Goal: Task Accomplishment & Management: Use online tool/utility

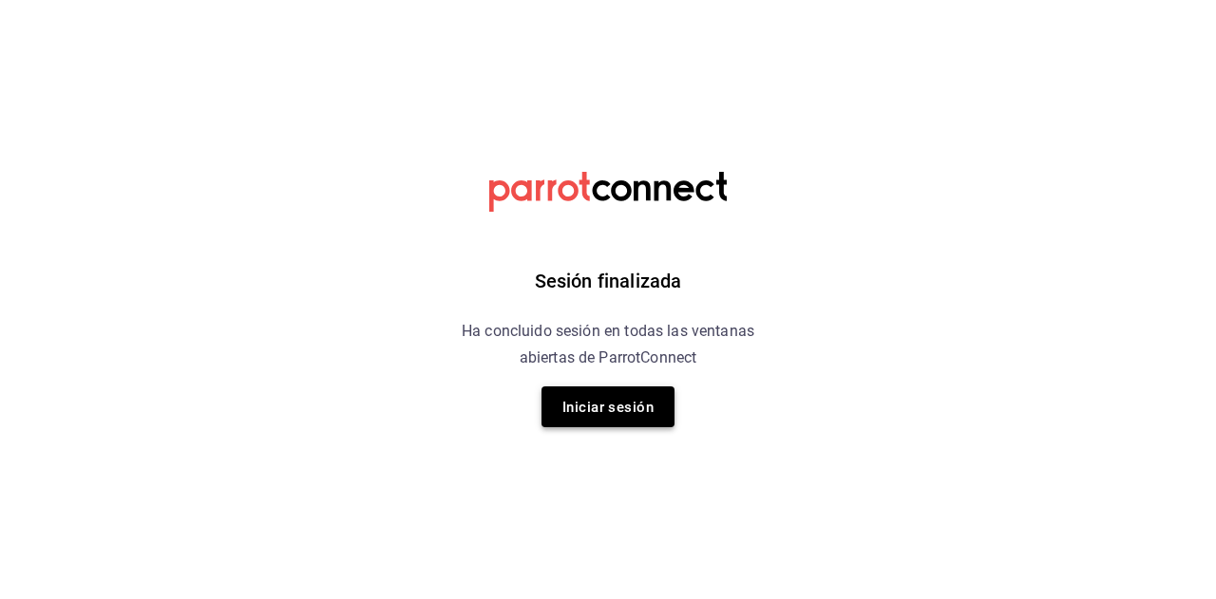
click at [601, 404] on font "Iniciar sesión" at bounding box center [607, 407] width 91 height 17
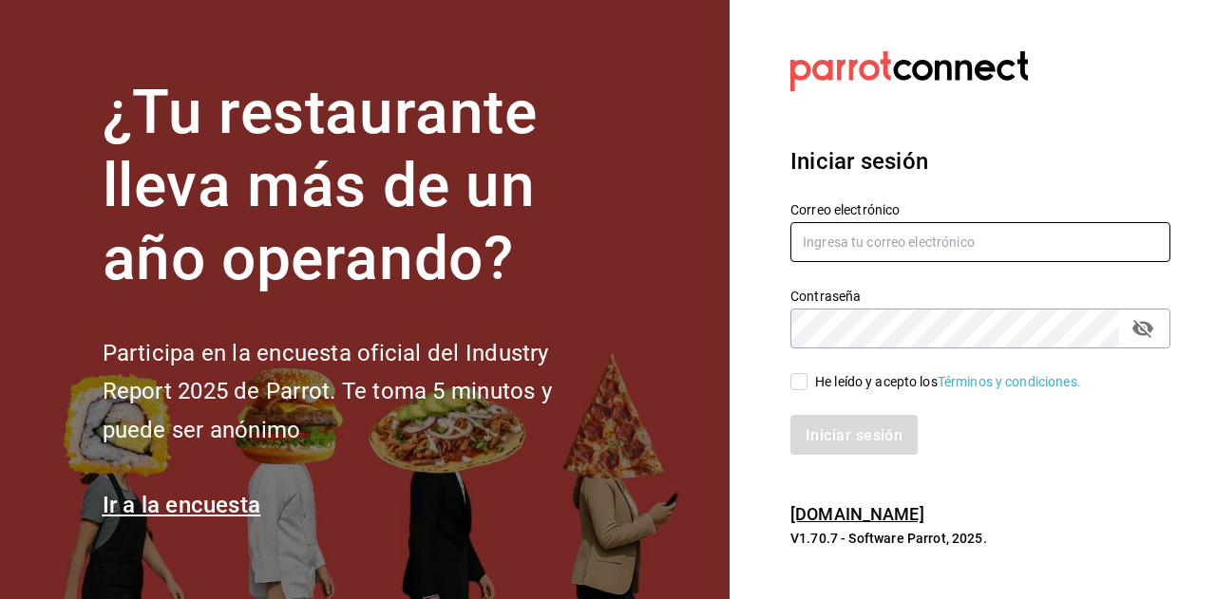
type input "andres.carvajal@grupocosteno.com"
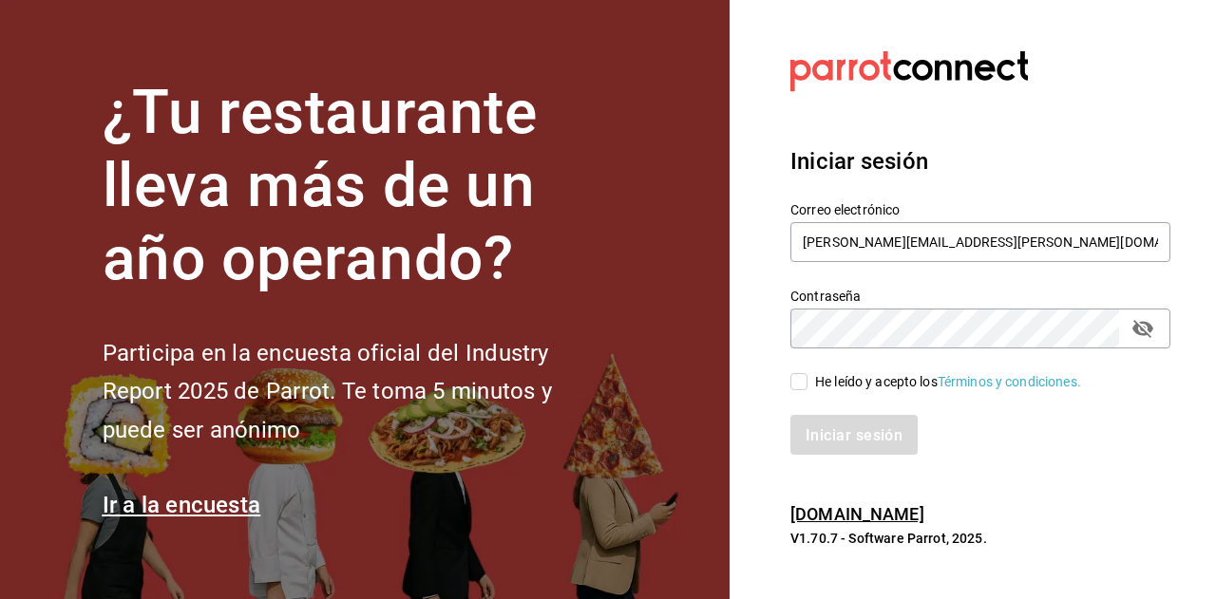
click at [802, 379] on input "He leído y acepto los Términos y condiciones." at bounding box center [798, 381] width 17 height 17
checkbox input "true"
click at [845, 435] on font "Iniciar sesión" at bounding box center [854, 435] width 97 height 18
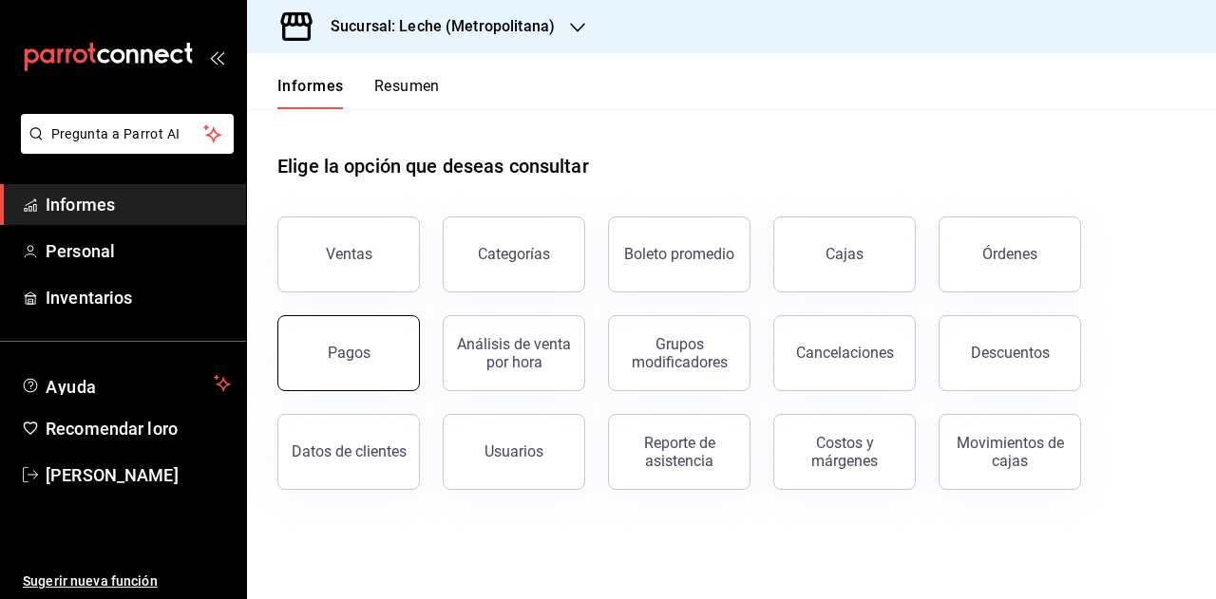
click at [366, 351] on font "Pagos" at bounding box center [349, 353] width 43 height 18
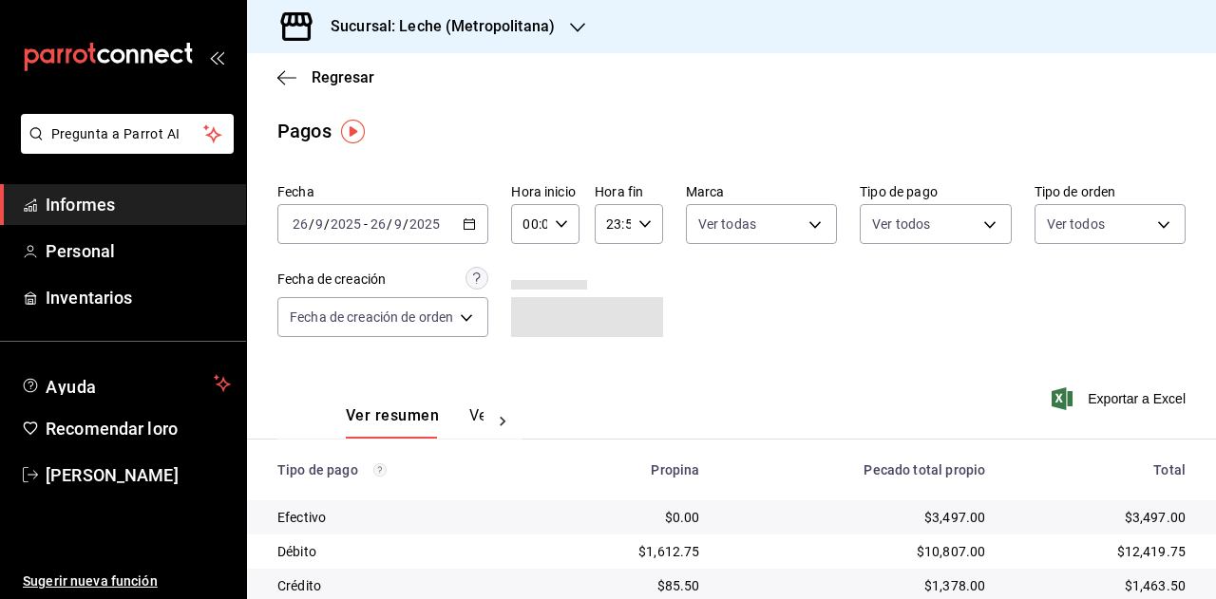
click at [524, 17] on font "Sucursal: Leche (Metropolitana)" at bounding box center [443, 26] width 224 height 18
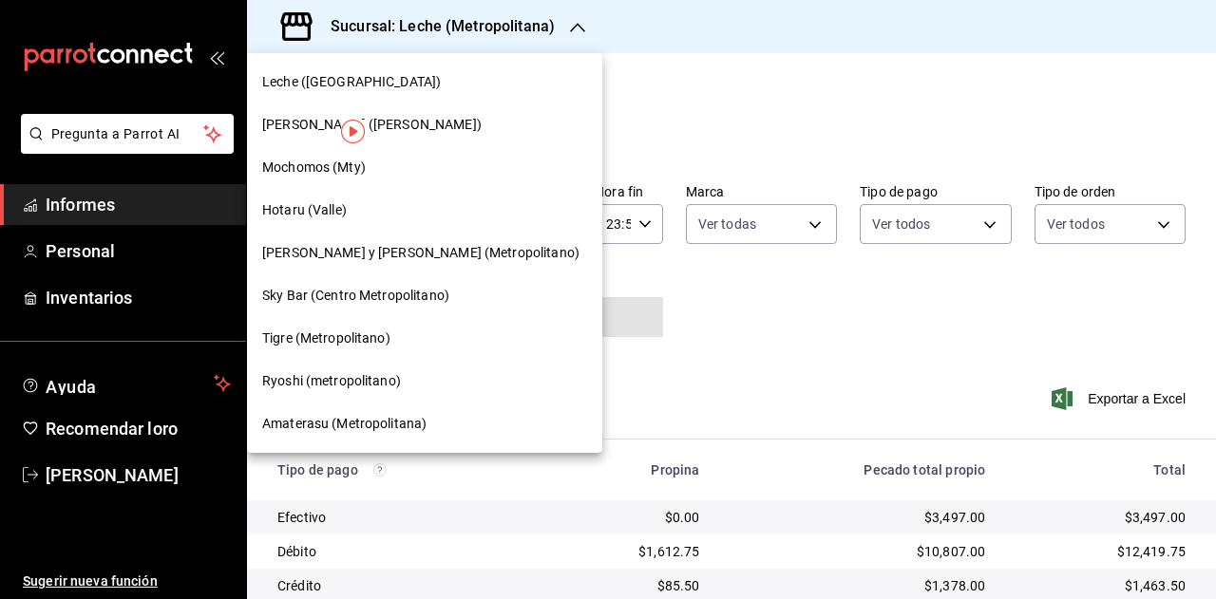
click at [413, 284] on div "Sky Bar (Centro Metropolitano)" at bounding box center [424, 296] width 355 height 43
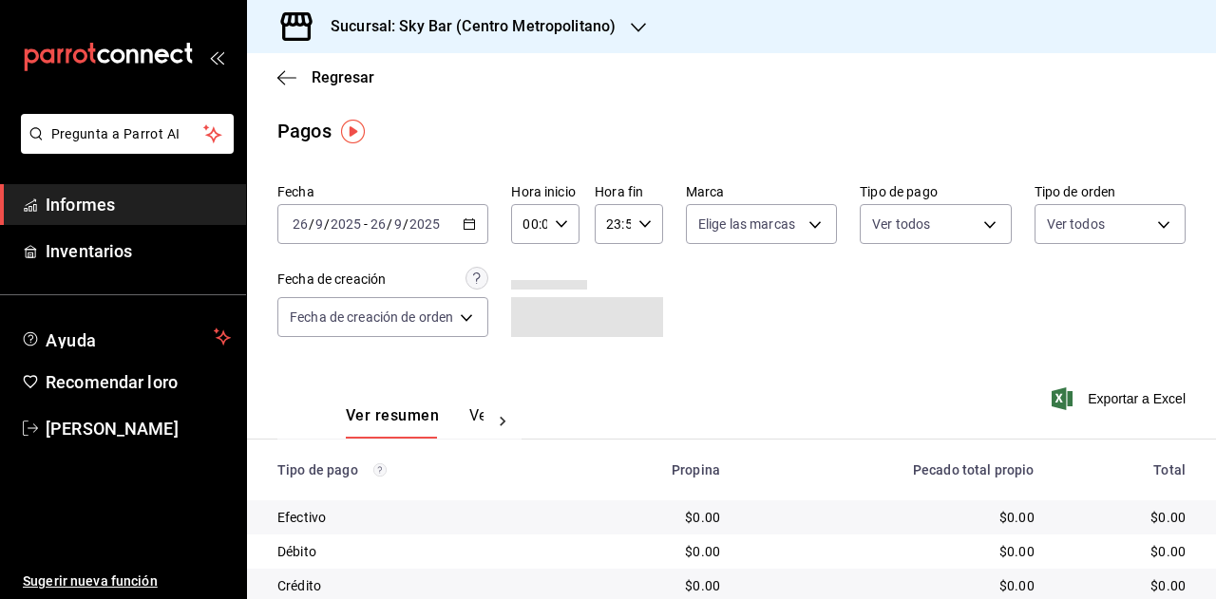
click at [458, 218] on div "[DATE] [DATE] - [DATE] [DATE]" at bounding box center [382, 224] width 211 height 40
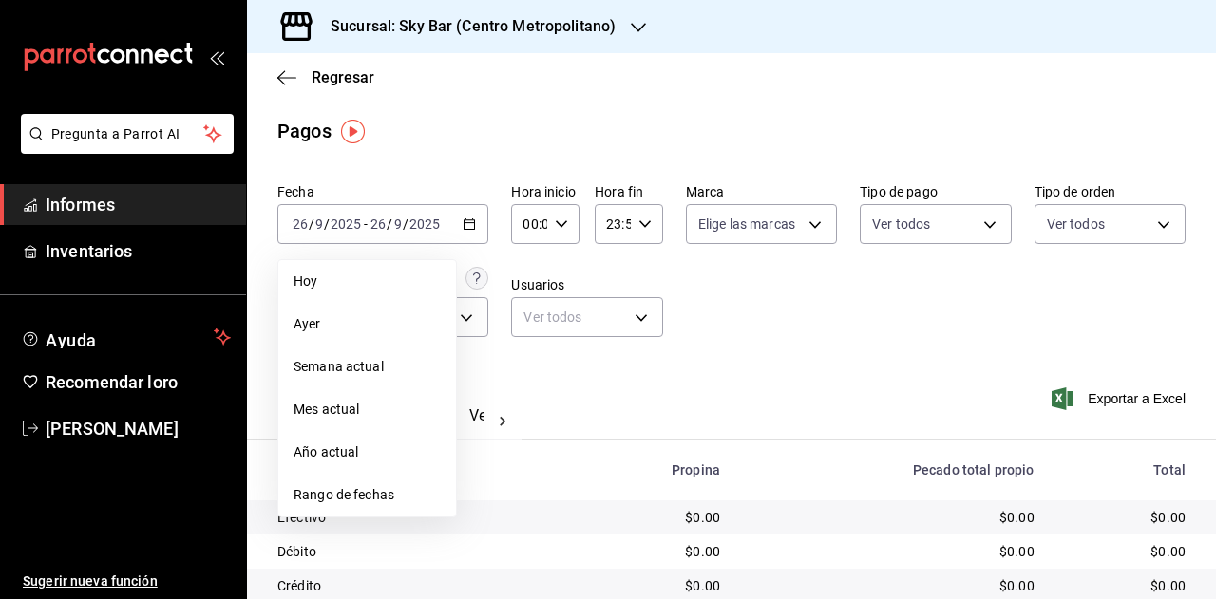
click at [362, 493] on font "Rango de fechas" at bounding box center [344, 494] width 101 height 15
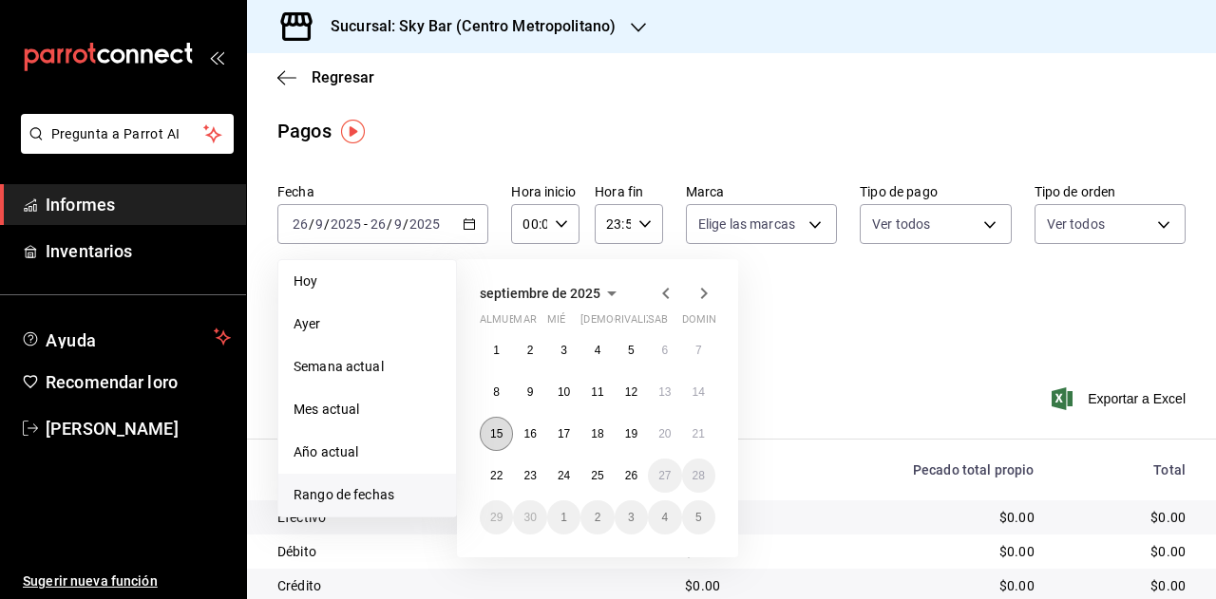
click at [500, 434] on font "15" at bounding box center [496, 433] width 12 height 13
click at [692, 444] on button "21" at bounding box center [698, 434] width 33 height 34
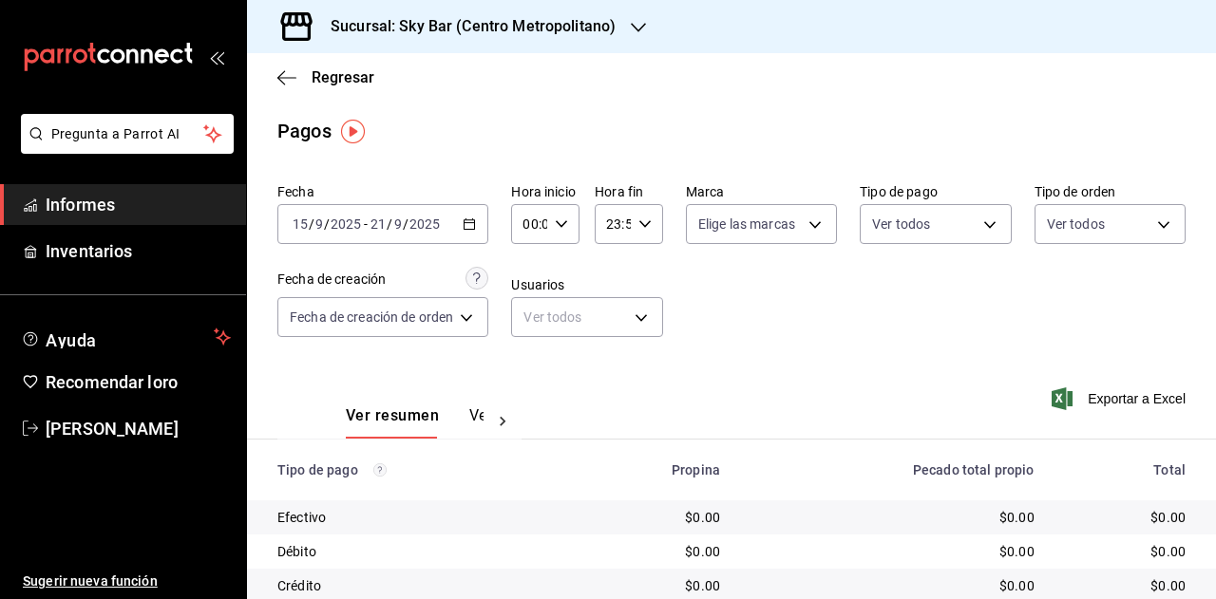
click at [609, 24] on font "Sucursal: Sky Bar (Centro Metropolitano)" at bounding box center [473, 26] width 285 height 18
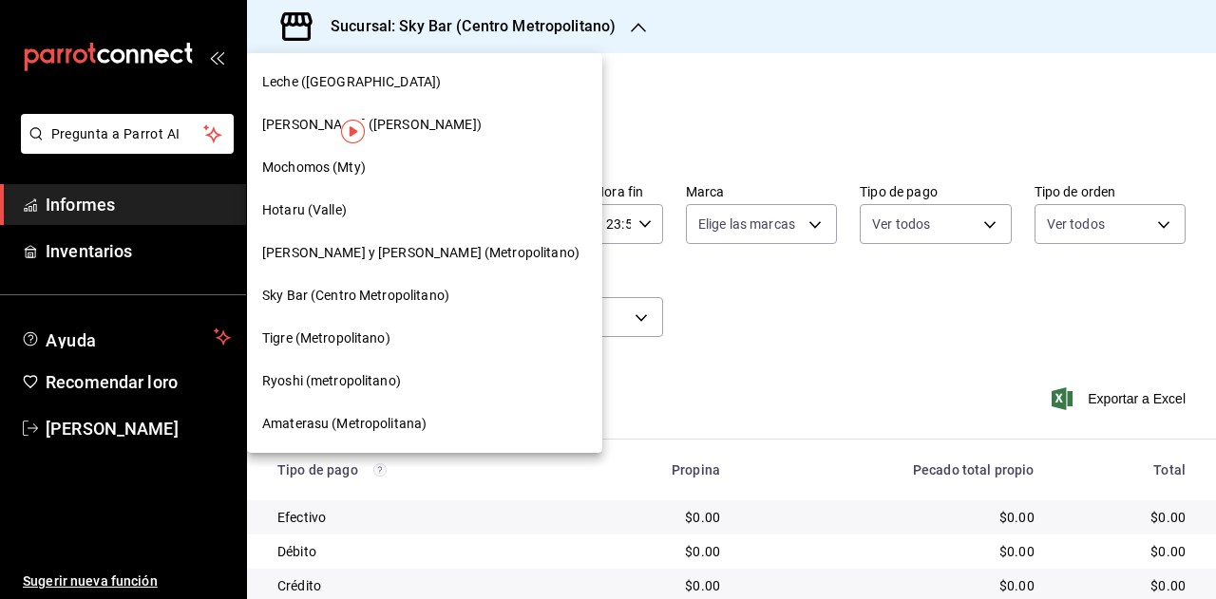
click at [399, 417] on font "Amaterasu (Metropolitana)" at bounding box center [344, 423] width 164 height 15
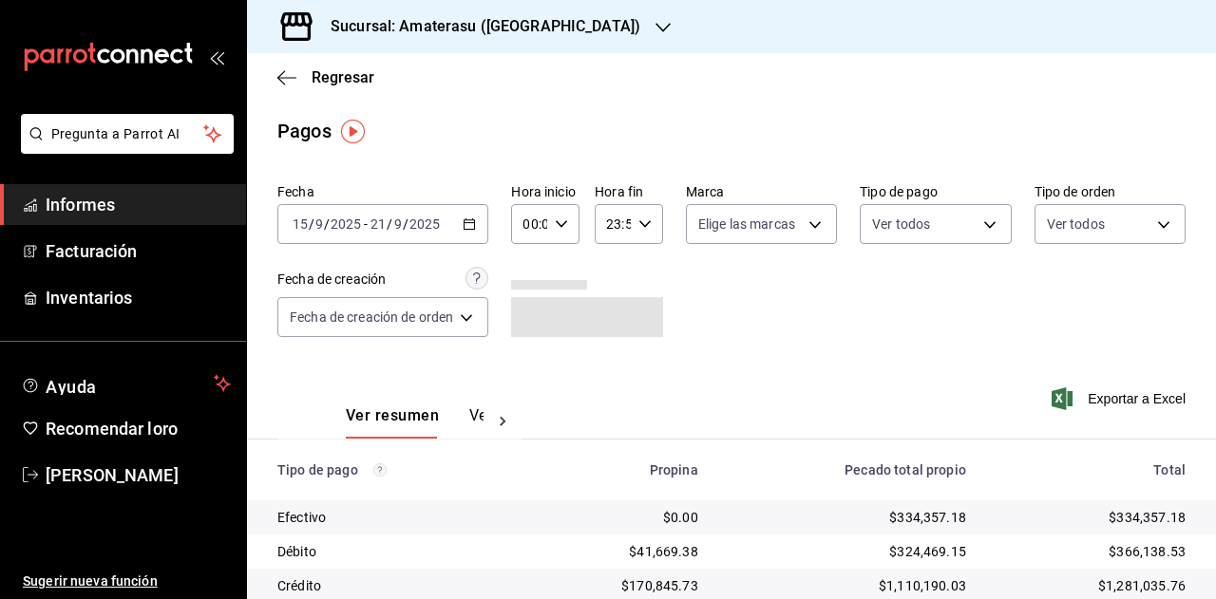
click at [475, 225] on icon "button" at bounding box center [469, 224] width 13 height 13
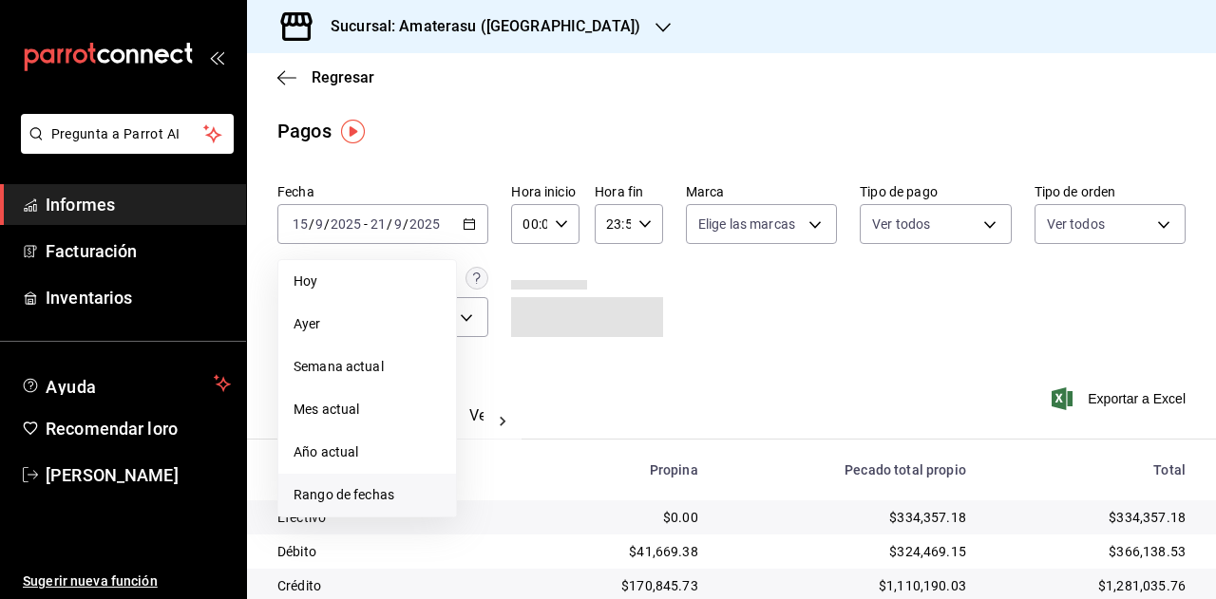
click at [338, 488] on font "Rango de fechas" at bounding box center [344, 494] width 101 height 15
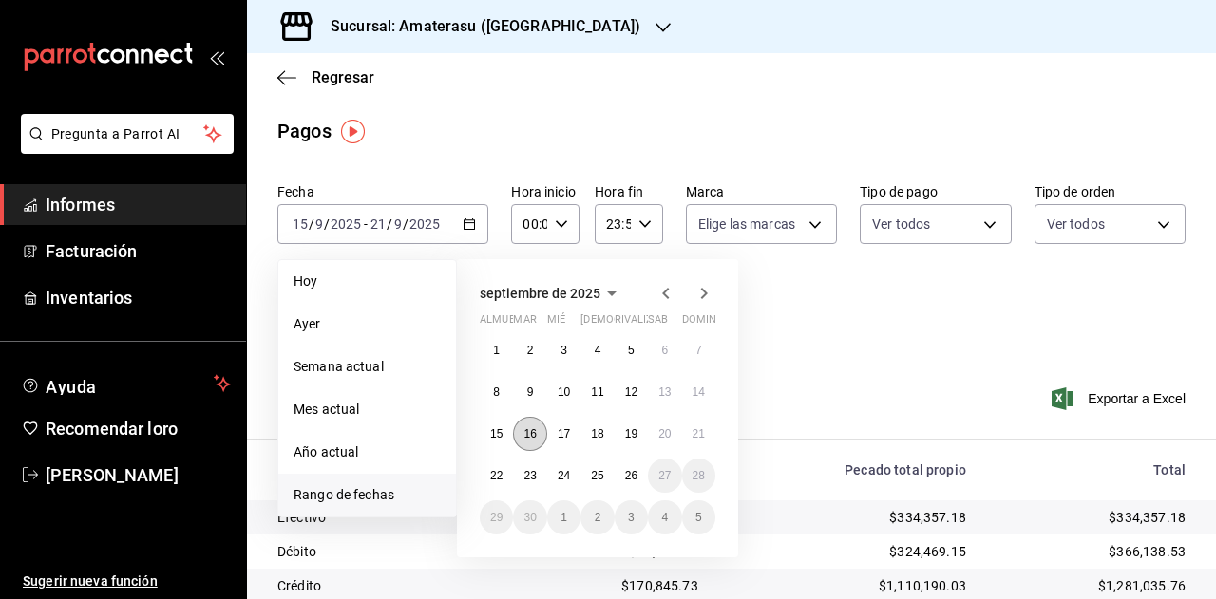
click at [522, 426] on button "16" at bounding box center [529, 434] width 33 height 34
click at [701, 430] on font "21" at bounding box center [698, 433] width 12 height 13
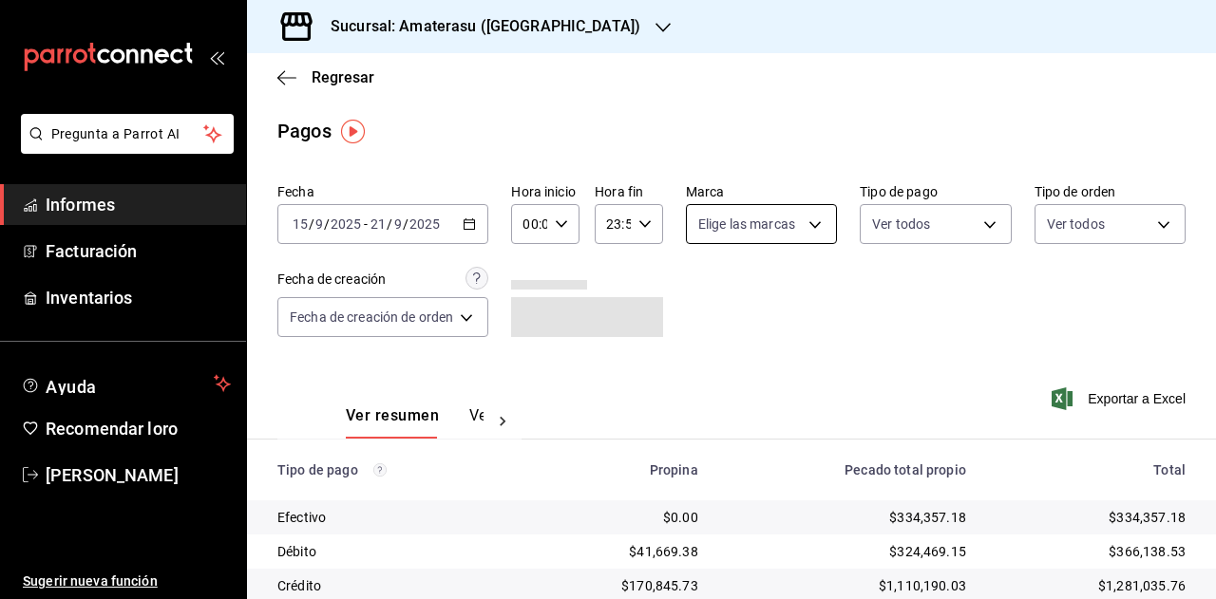
click at [818, 212] on body "Pregunta a Parrot AI Informes Facturación Inventarios Ayuda Recomendar loro [PE…" at bounding box center [608, 299] width 1216 height 599
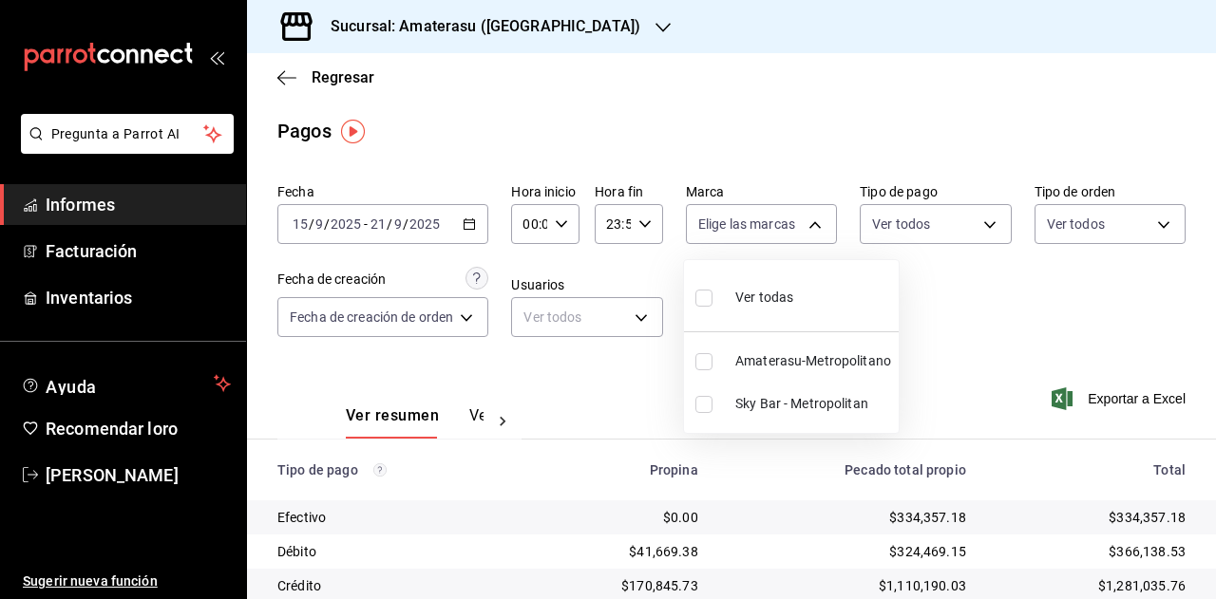
click at [845, 354] on font "Amaterasu-Metropolitano" at bounding box center [813, 360] width 156 height 15
type input "e4cd7fcb-d45b-43ae-a99f-ad4ccfcd9032"
checkbox input "true"
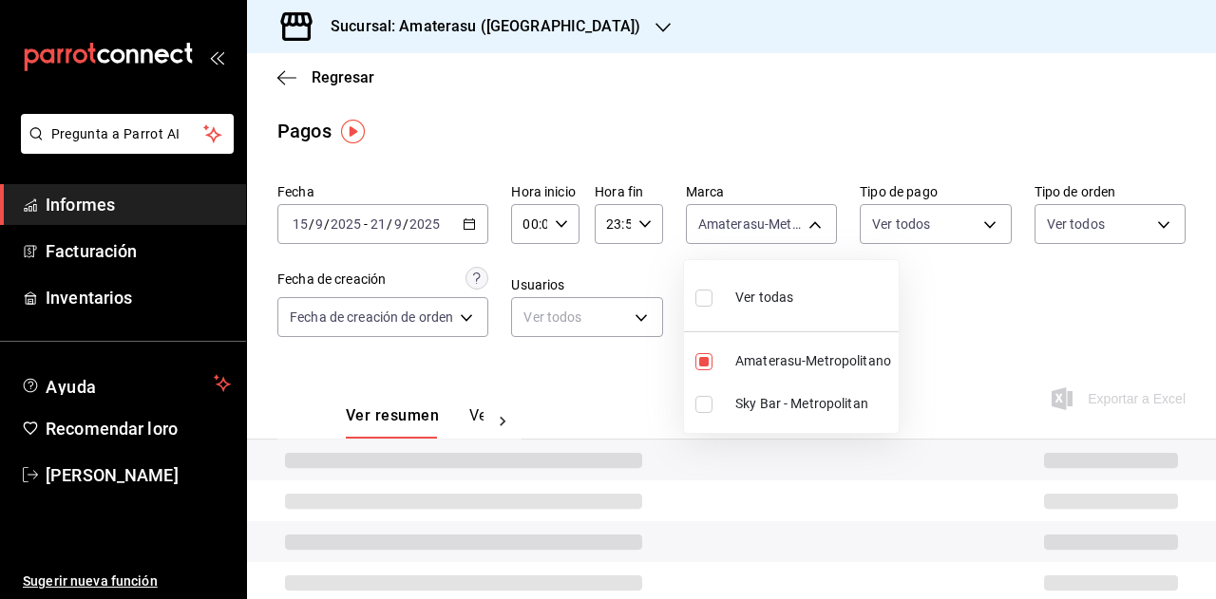
click at [835, 403] on font "Sky Bar - Metropolitan" at bounding box center [801, 403] width 133 height 15
type input "e4cd7fcb-d45b-43ae-a99f-ad4ccfcd9032,f3afaab8-8c3d-4e49-a299-af9bdf6027b2"
checkbox input "true"
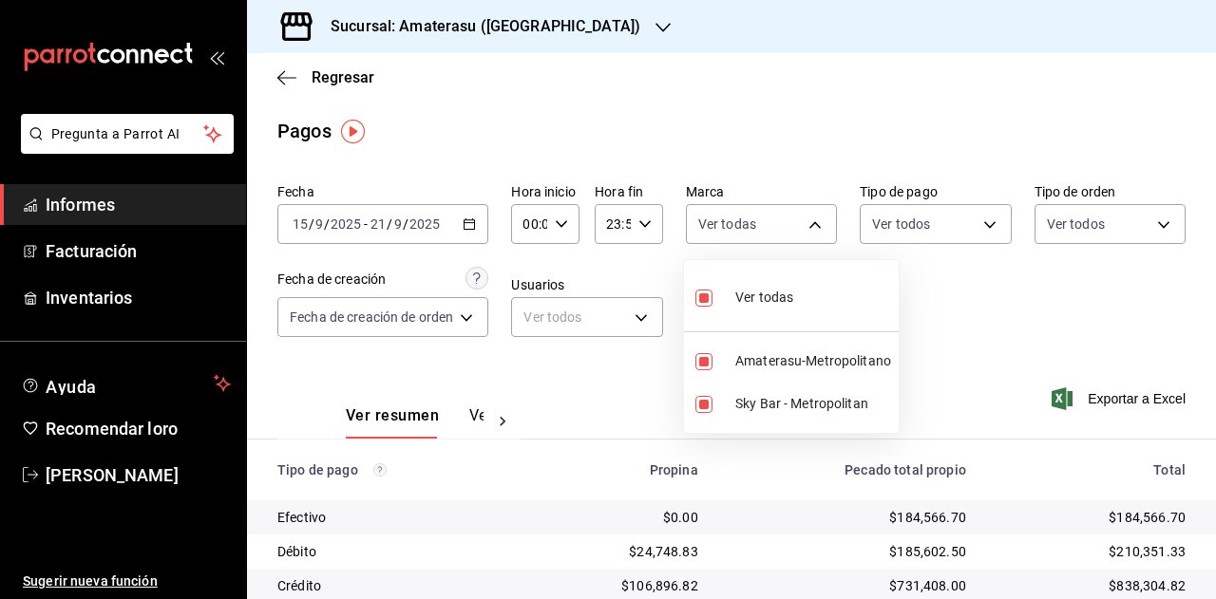
click at [944, 221] on div at bounding box center [608, 299] width 1216 height 599
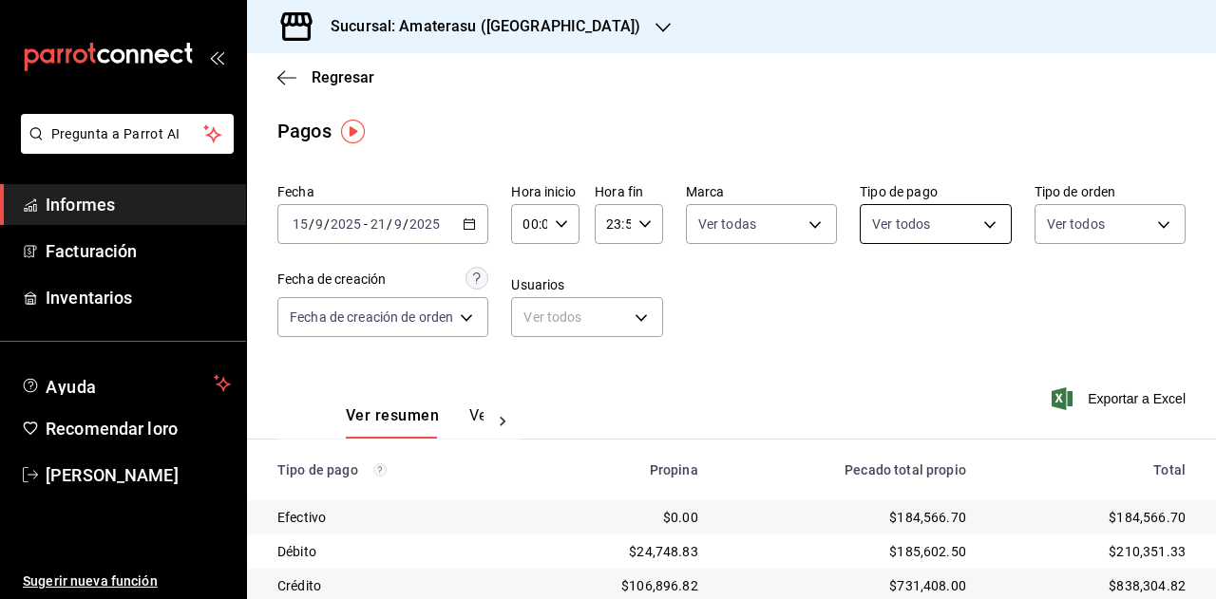
click at [937, 223] on body "Pregunta a Parrot AI Informes Facturación Inventarios Ayuda Recomendar loro [PE…" at bounding box center [608, 299] width 1216 height 599
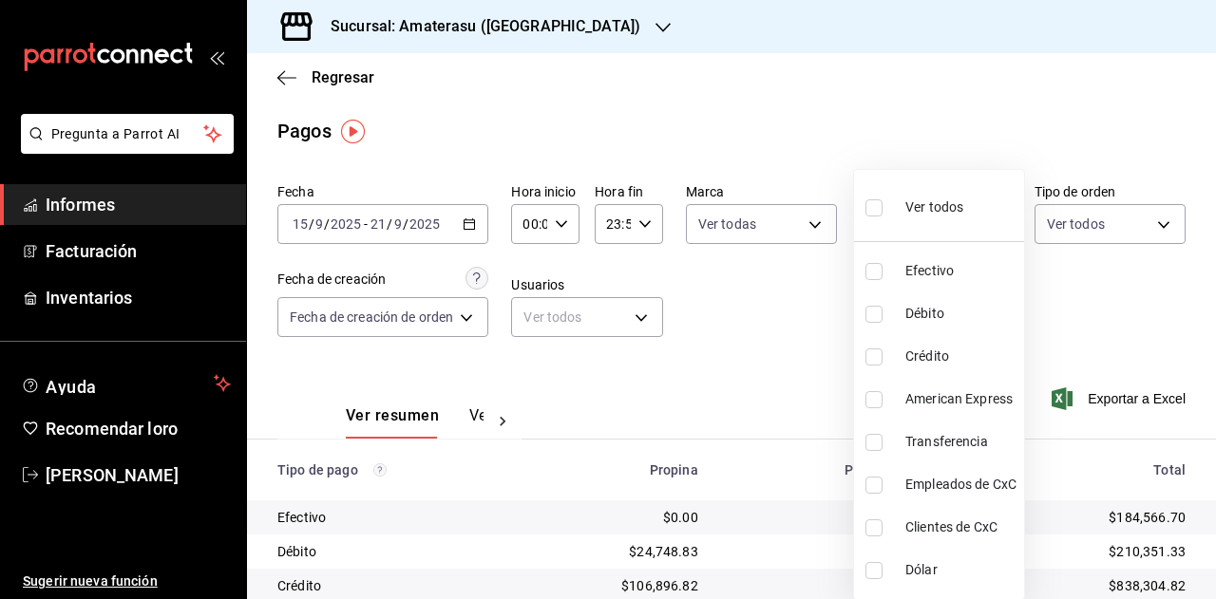
click at [904, 483] on li "Empleados de CxC" at bounding box center [939, 485] width 170 height 43
type input "faaccf7c-9ae3-44fc-9c37-5158ab19f13b"
checkbox input "true"
click at [901, 521] on li "Clientes de CxC" at bounding box center [939, 527] width 170 height 43
type input "faaccf7c-9ae3-44fc-9c37-5158ab19f13b,84d5a729-6147-41b0-8dbc-939bd0754c40"
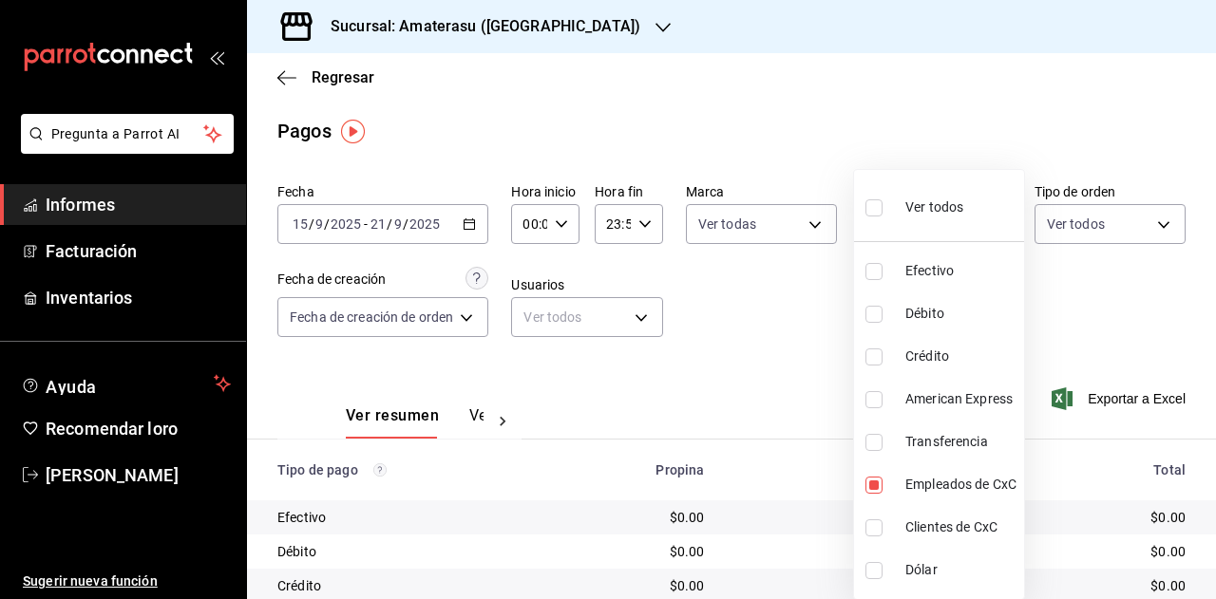
checkbox input "true"
click at [780, 303] on div at bounding box center [608, 299] width 1216 height 599
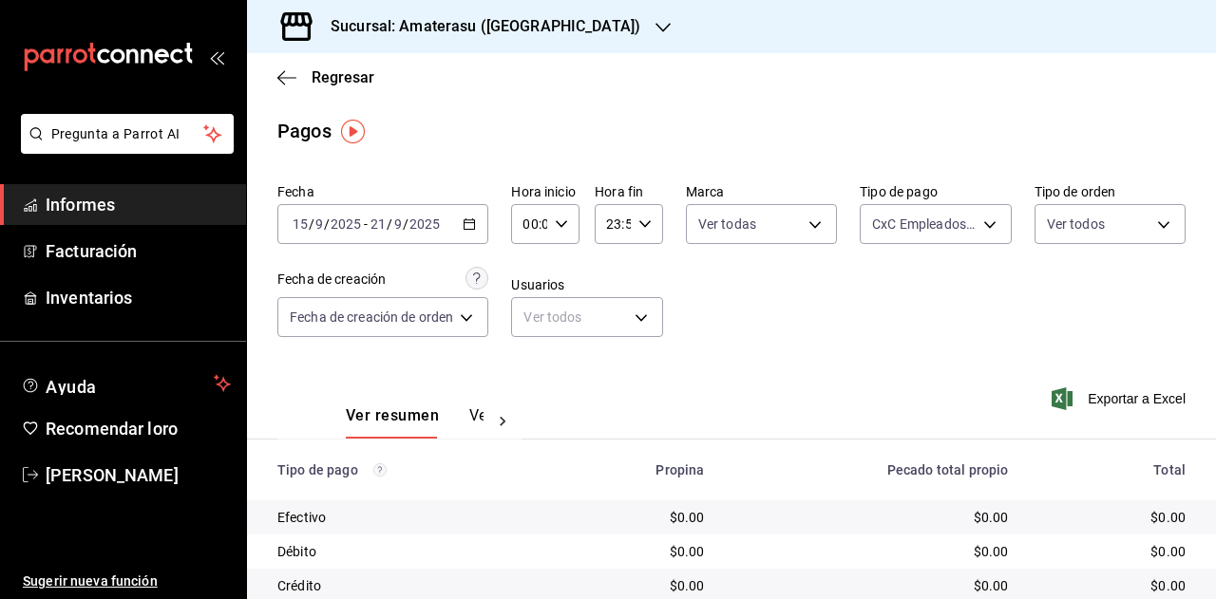
click at [476, 223] on icon "button" at bounding box center [469, 224] width 13 height 13
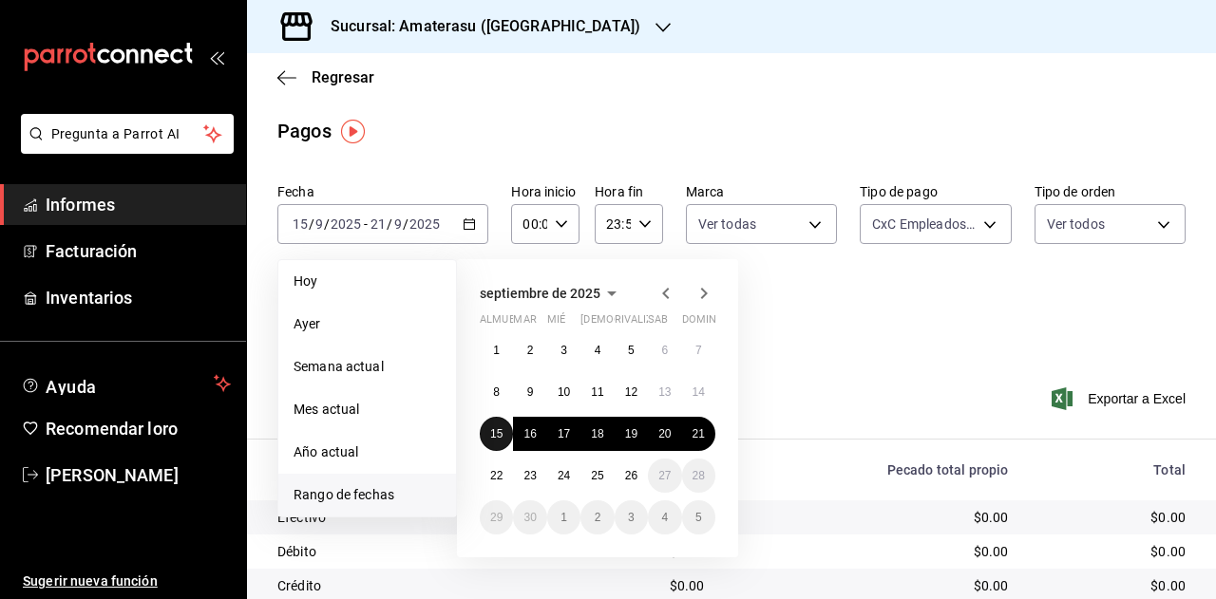
click at [499, 430] on font "15" at bounding box center [496, 433] width 12 height 13
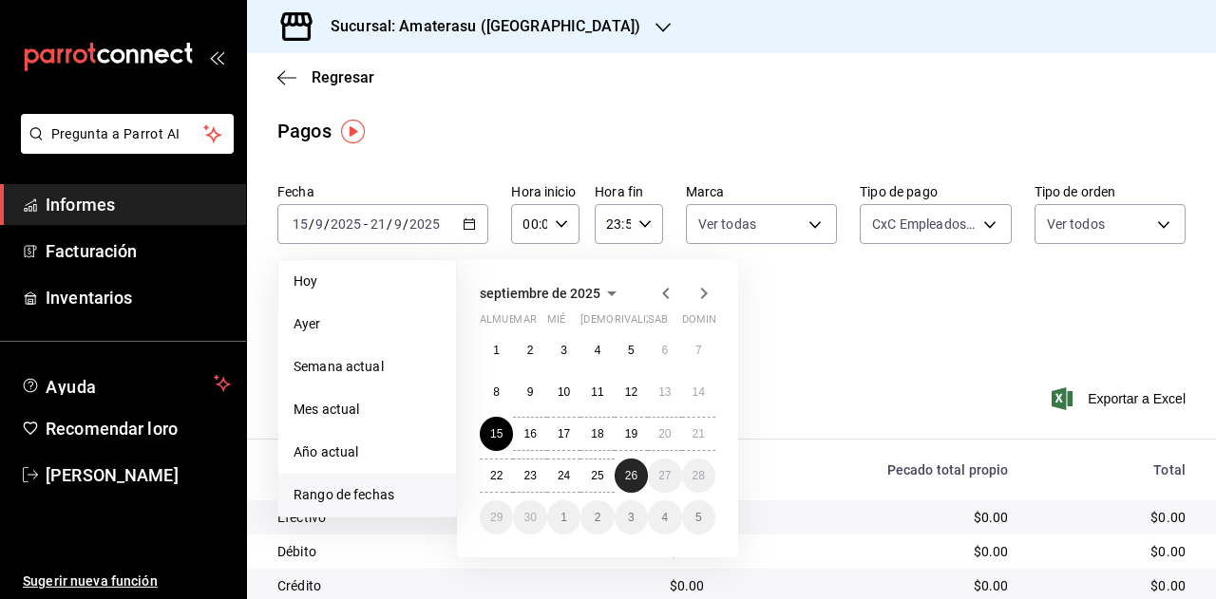
click at [632, 474] on font "26" at bounding box center [631, 475] width 12 height 13
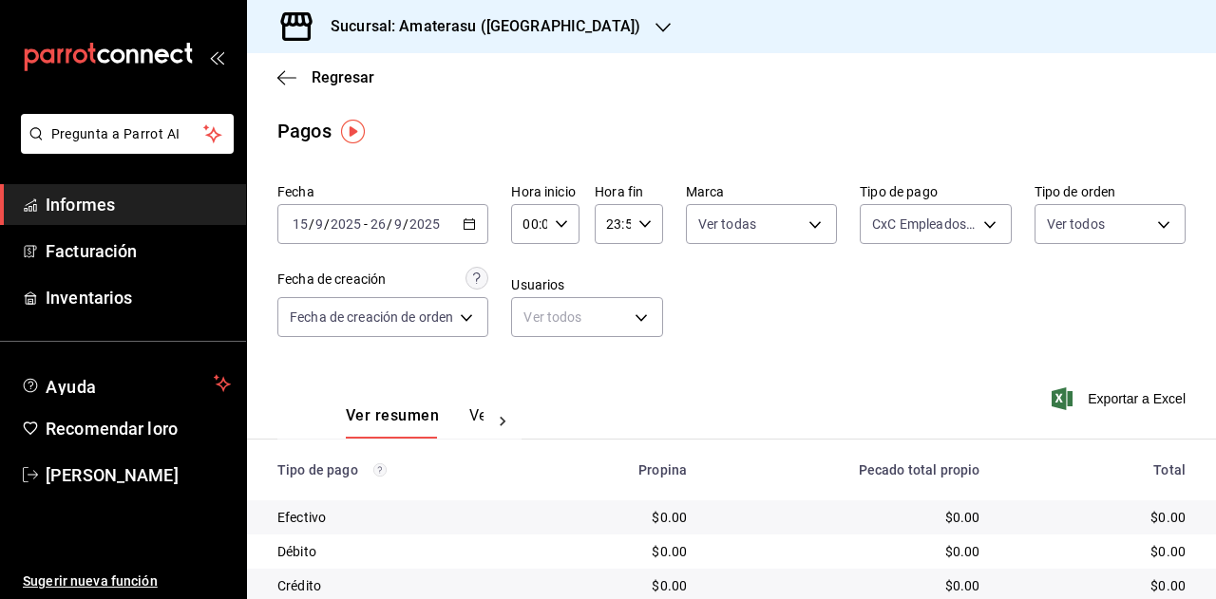
click at [475, 218] on icon "button" at bounding box center [469, 224] width 13 height 13
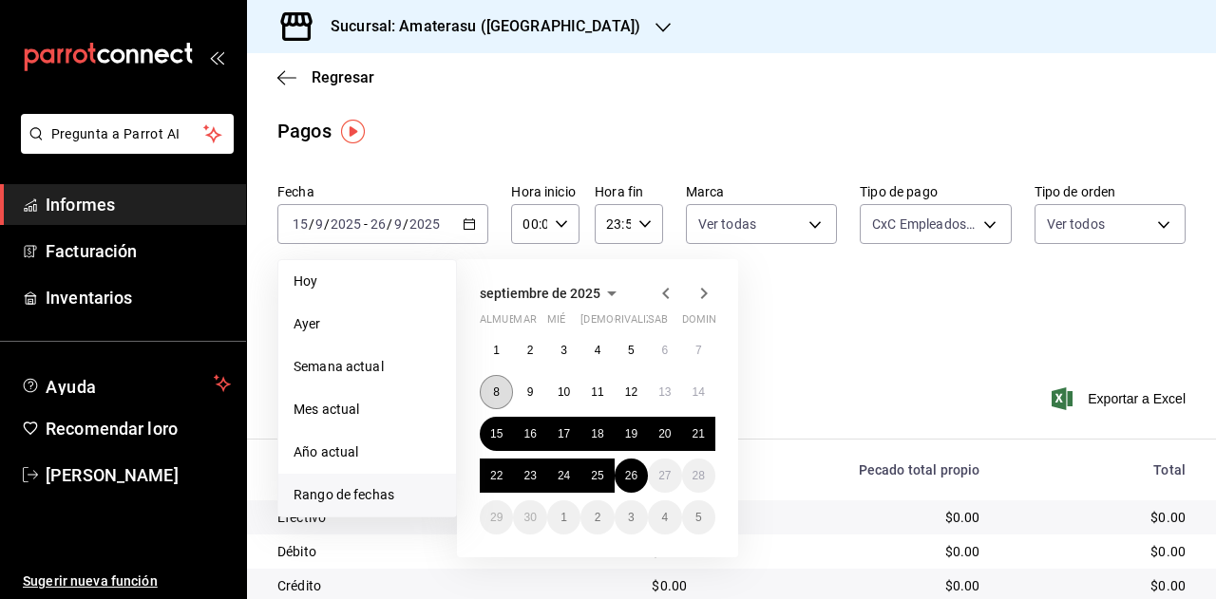
click at [502, 390] on button "8" at bounding box center [496, 392] width 33 height 34
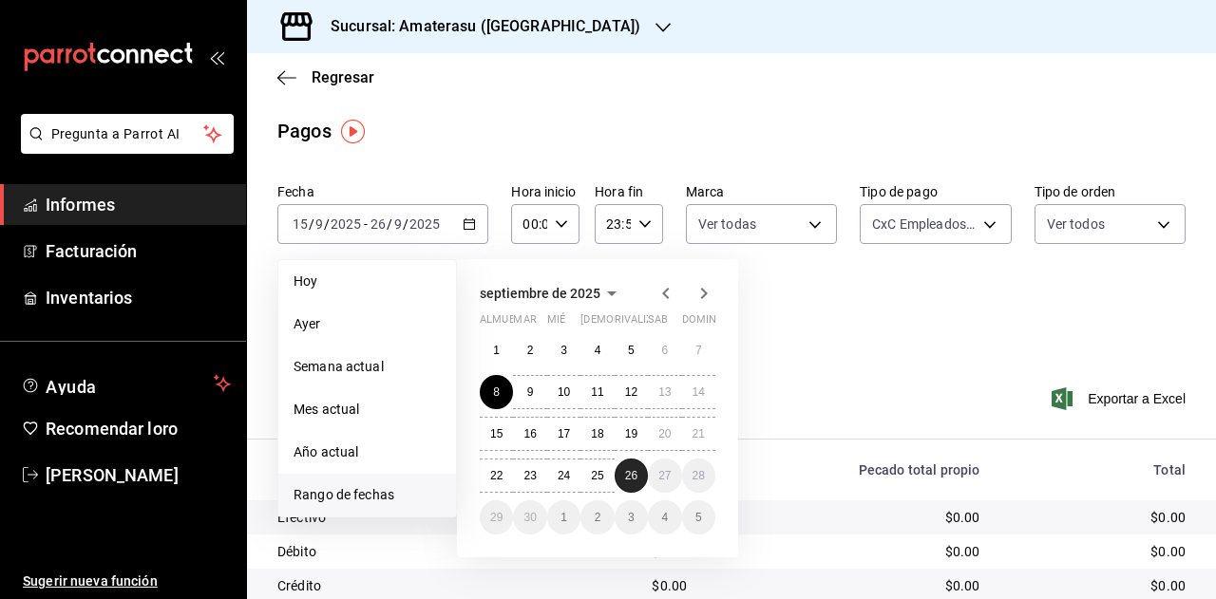
click at [626, 474] on font "26" at bounding box center [631, 475] width 12 height 13
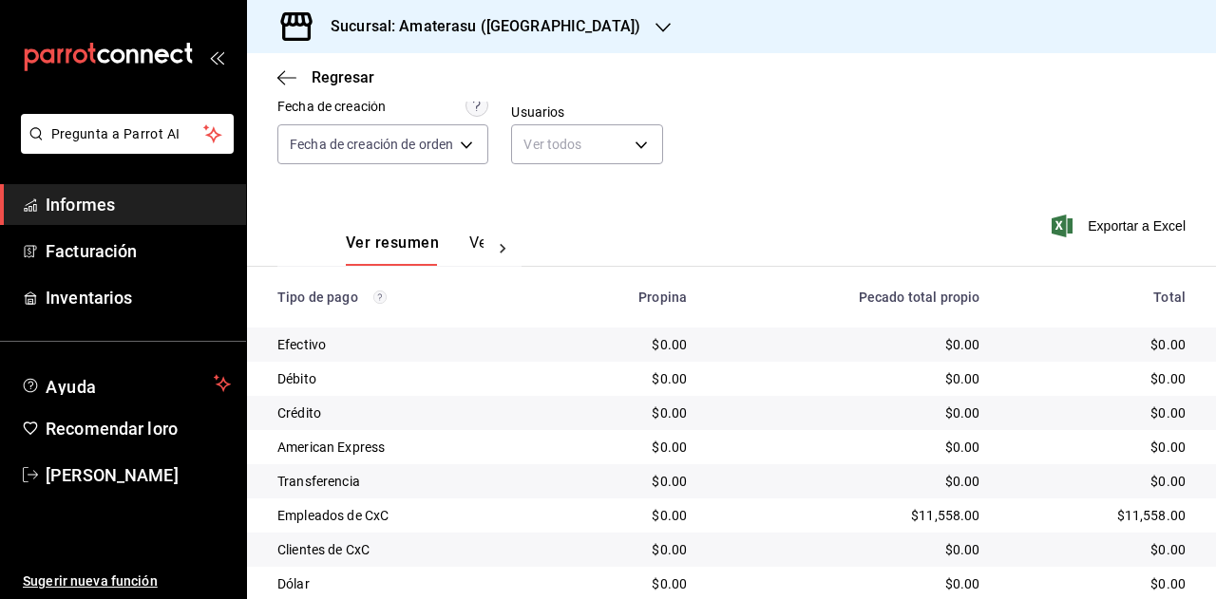
scroll to position [144, 0]
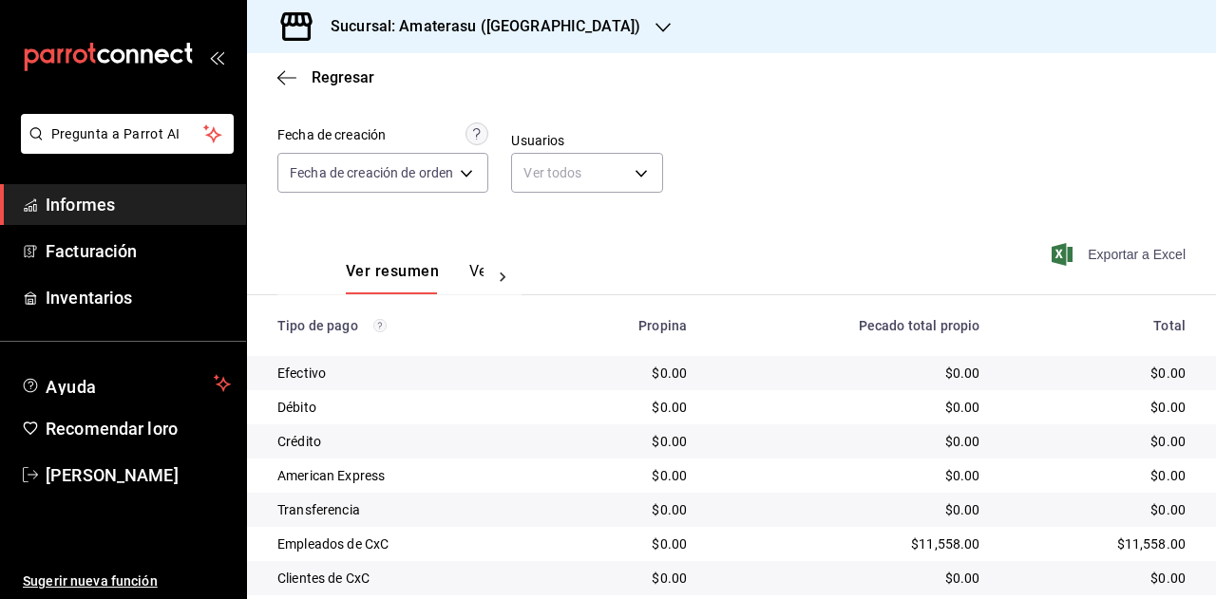
click at [1088, 253] on font "Exportar a Excel" at bounding box center [1137, 254] width 98 height 15
